Goal: Book appointment/travel/reservation

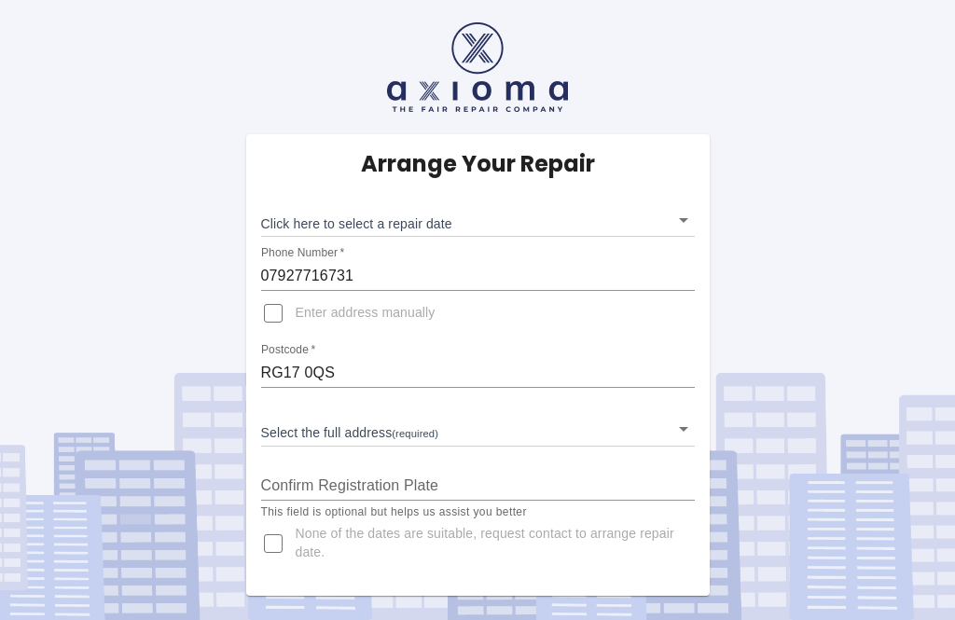
scroll to position [60, 0]
click at [693, 164] on body "Arrange Your Repair Click here to select a repair date ​ Phone Number   * 07927…" at bounding box center [477, 310] width 955 height 620
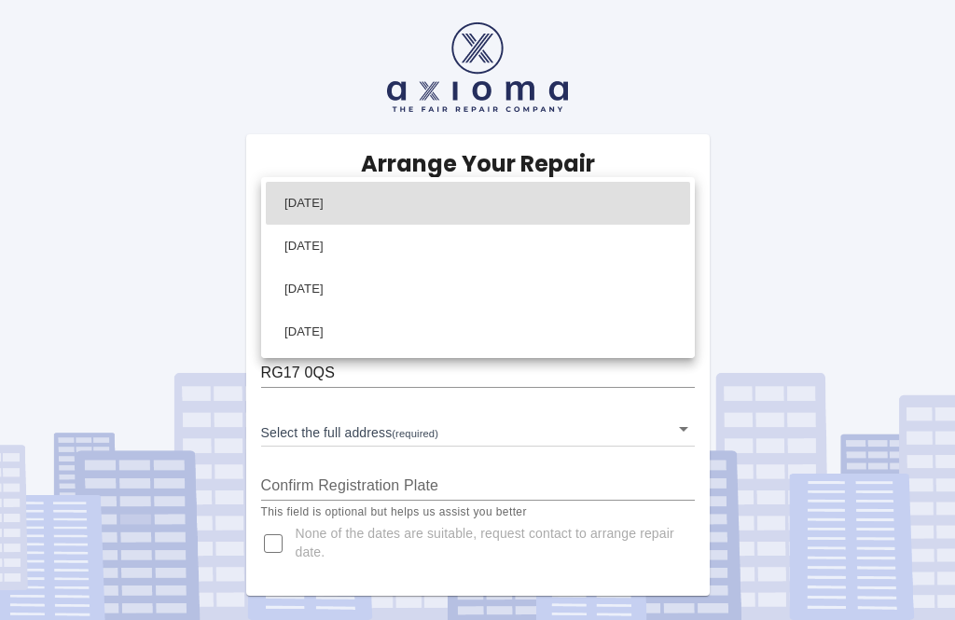
click at [396, 252] on li "[DATE]" at bounding box center [478, 246] width 424 height 43
type input "[DATE]T00:00:00.000Z"
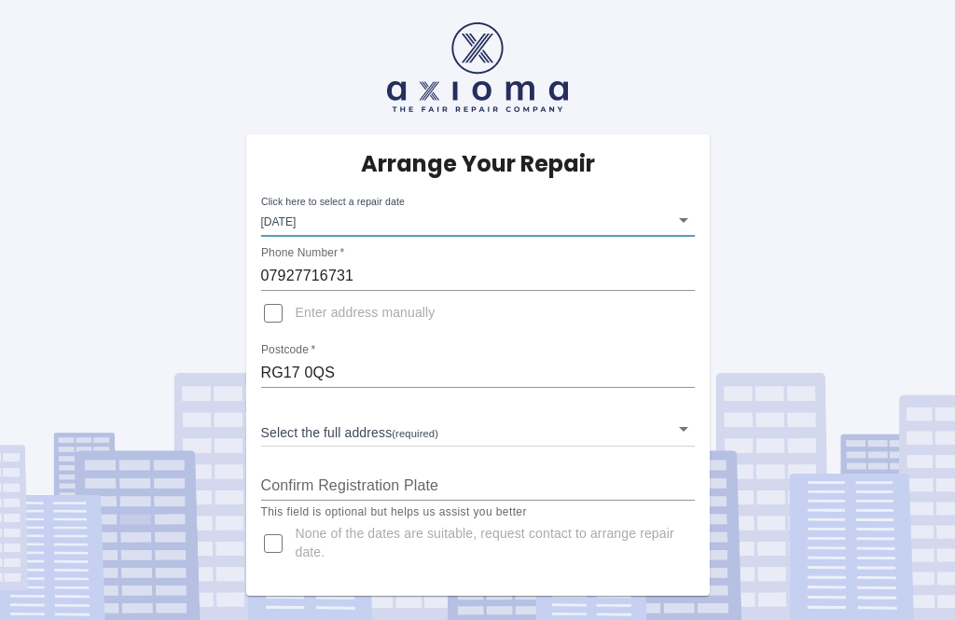
click at [693, 376] on body "Arrange Your Repair Click here to select a repair date [DATE] [DATE]T00:00:00.0…" at bounding box center [477, 310] width 955 height 620
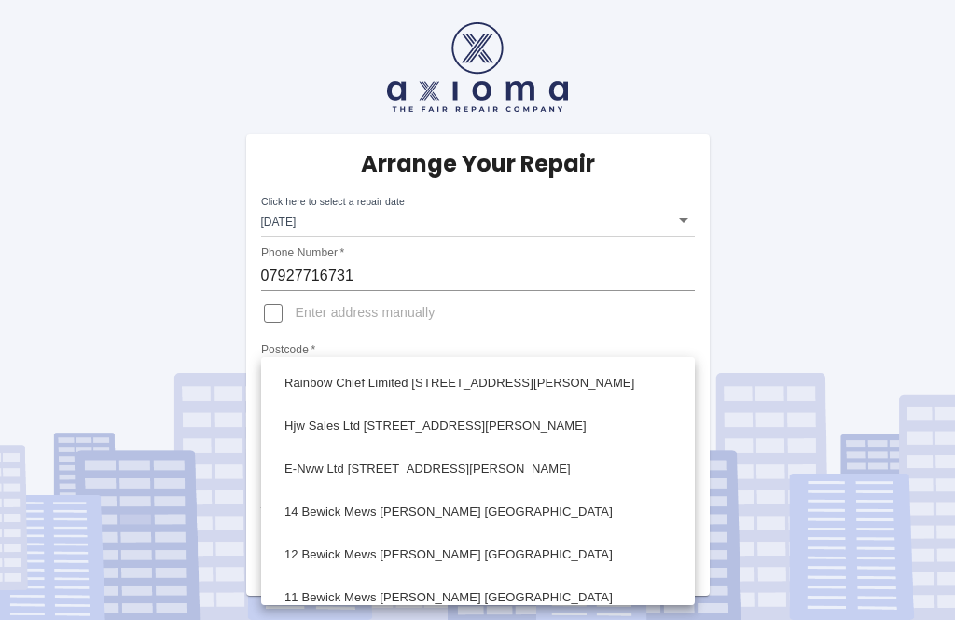
click at [616, 498] on li "14 Bewick Mews [PERSON_NAME] [GEOGRAPHIC_DATA]" at bounding box center [478, 511] width 424 height 43
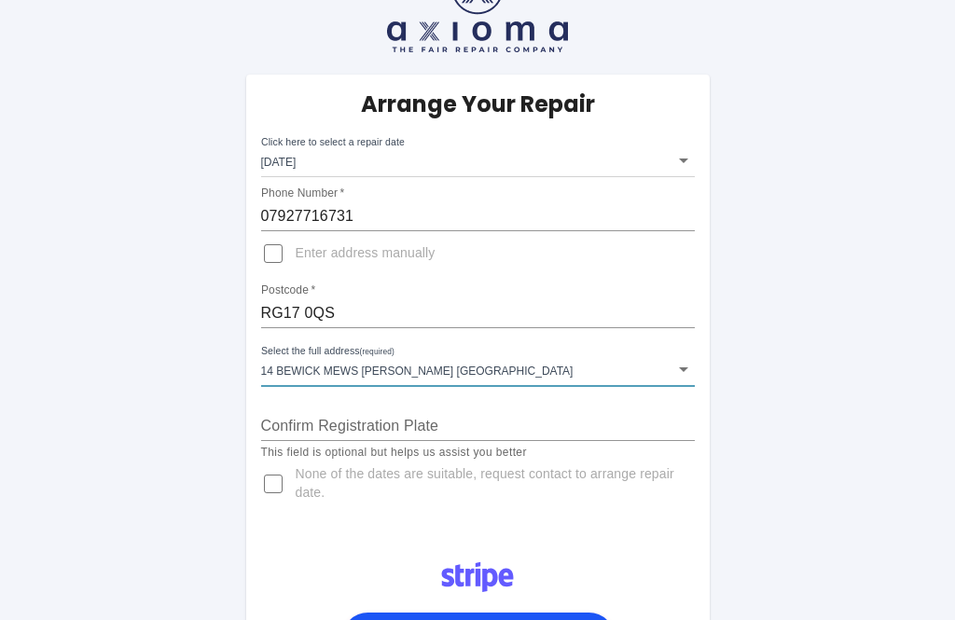
scroll to position [0, 0]
click at [691, 364] on body "Arrange Your Repair Click here to select a repair date [DATE] [DATE]T00:00:00.0…" at bounding box center [477, 522] width 955 height 1164
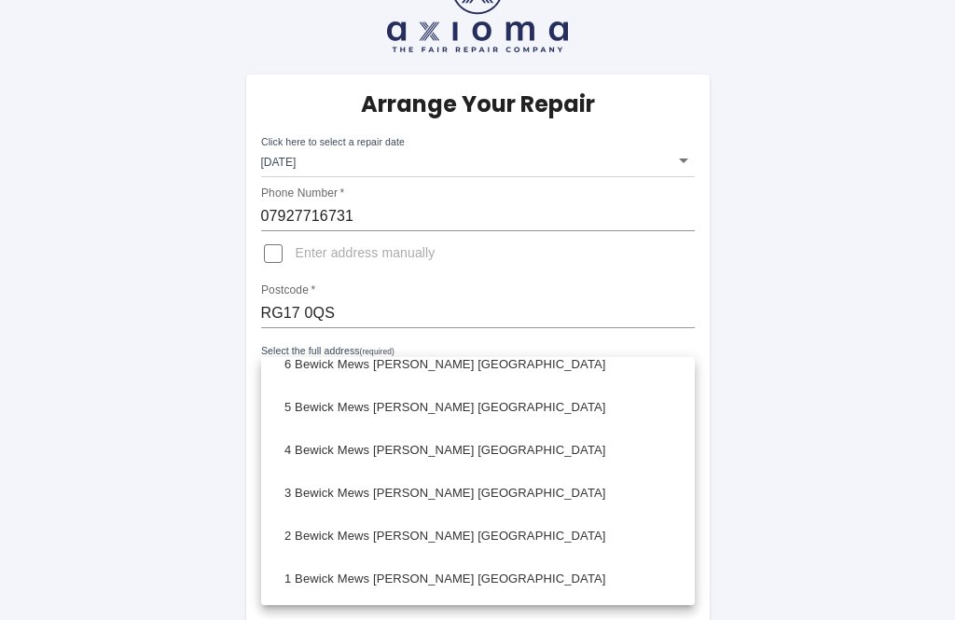
scroll to position [448, 0]
click at [305, 543] on li "2 Bewick Mews [PERSON_NAME] [GEOGRAPHIC_DATA]" at bounding box center [478, 536] width 424 height 43
type input "2 Bewick Mews [PERSON_NAME] [GEOGRAPHIC_DATA]"
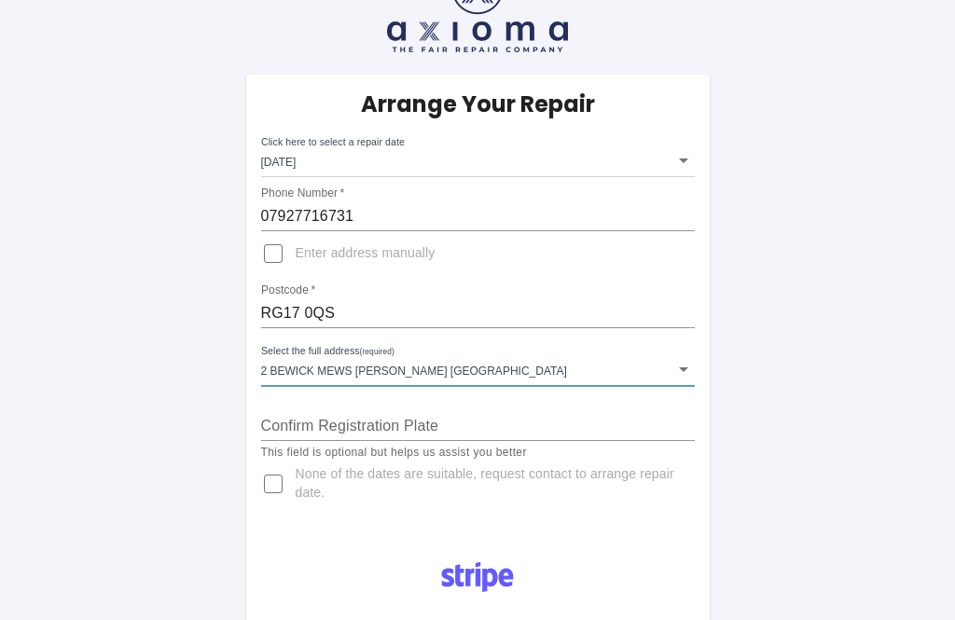
click at [479, 423] on input "Confirm Registration Plate" at bounding box center [478, 426] width 434 height 30
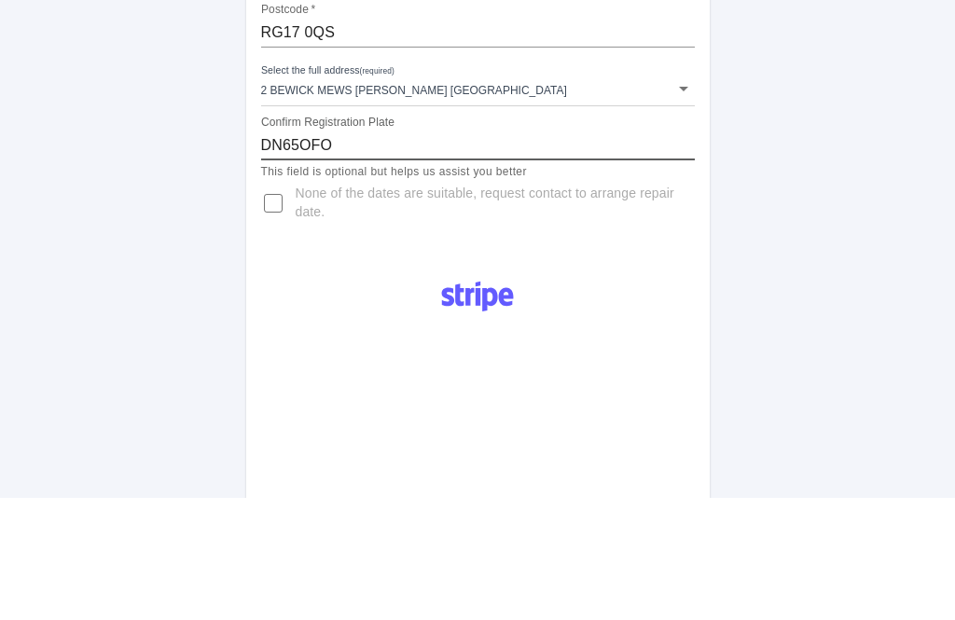
scroll to position [219, 0]
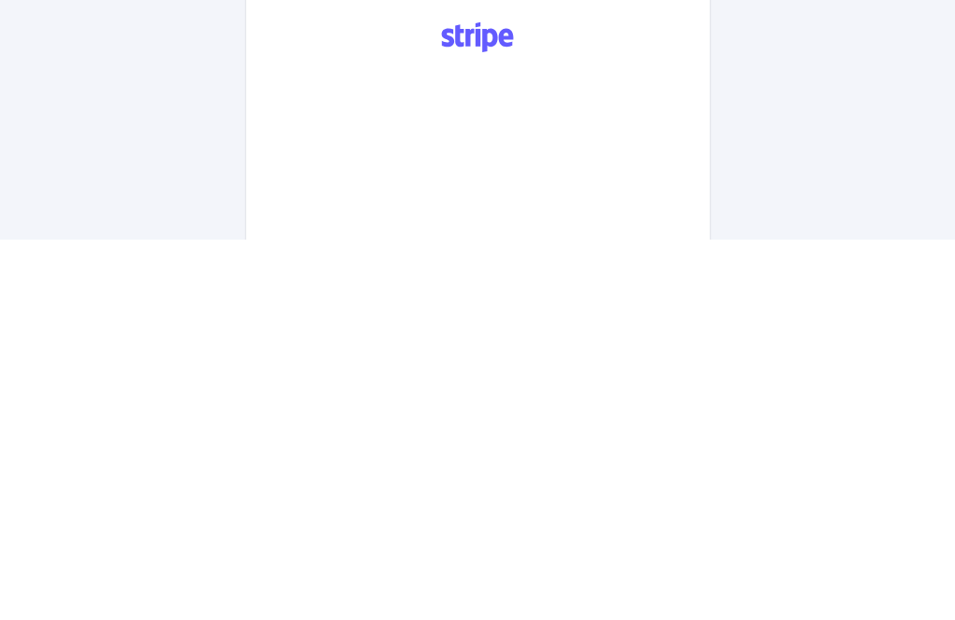
type input "DN65OFO"
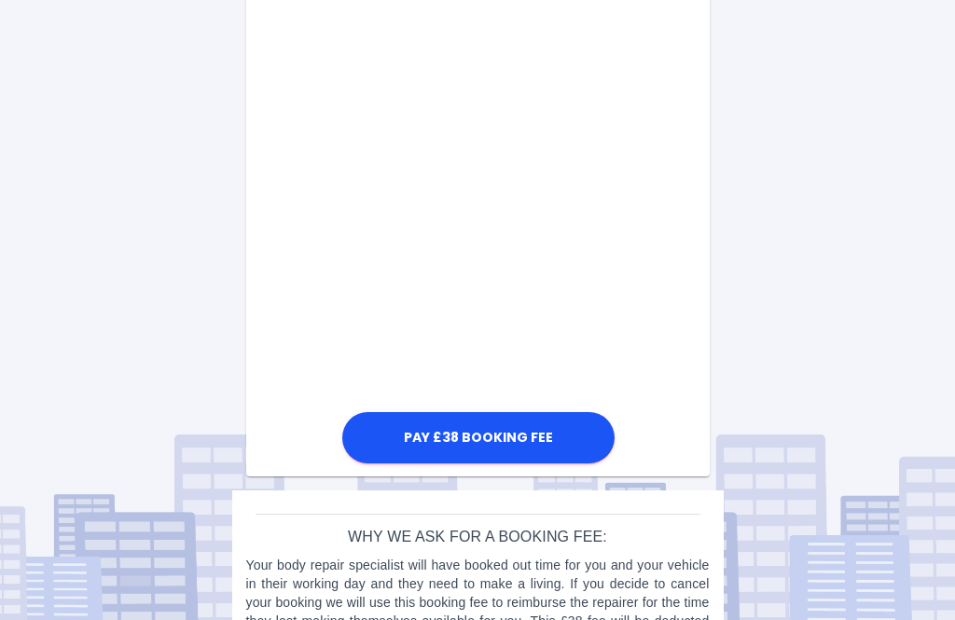
scroll to position [1222, 0]
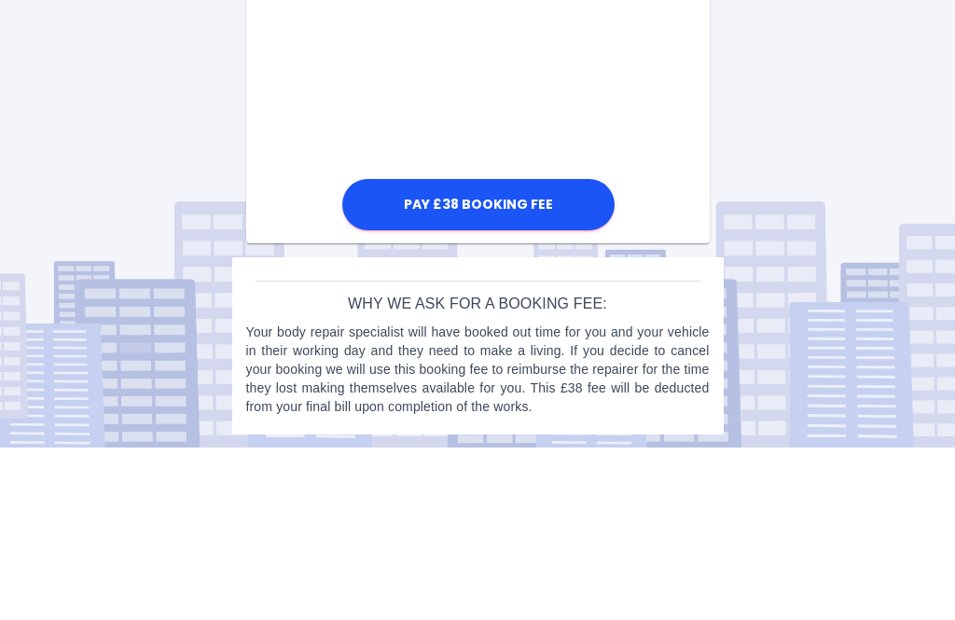
click at [497, 352] on button "Pay £38 Booking Fee" at bounding box center [478, 377] width 272 height 51
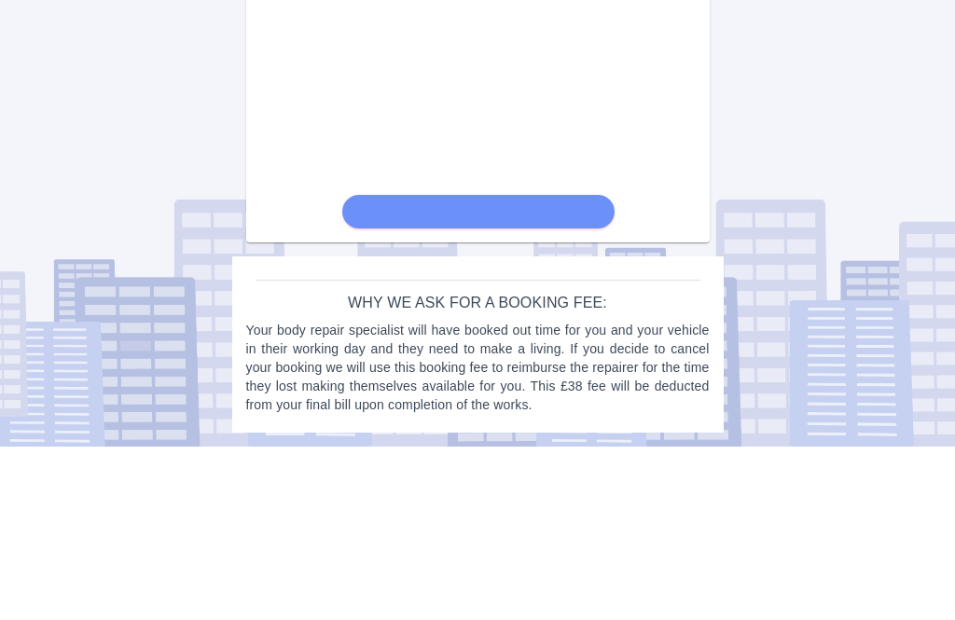
scroll to position [1206, 0]
